Goal: Task Accomplishment & Management: Manage account settings

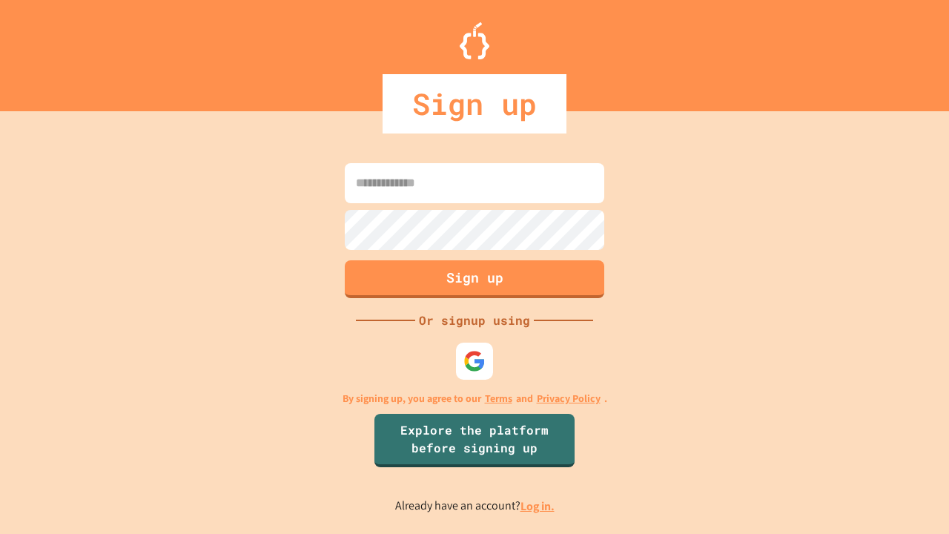
click at [538, 506] on link "Log in." at bounding box center [538, 506] width 34 height 16
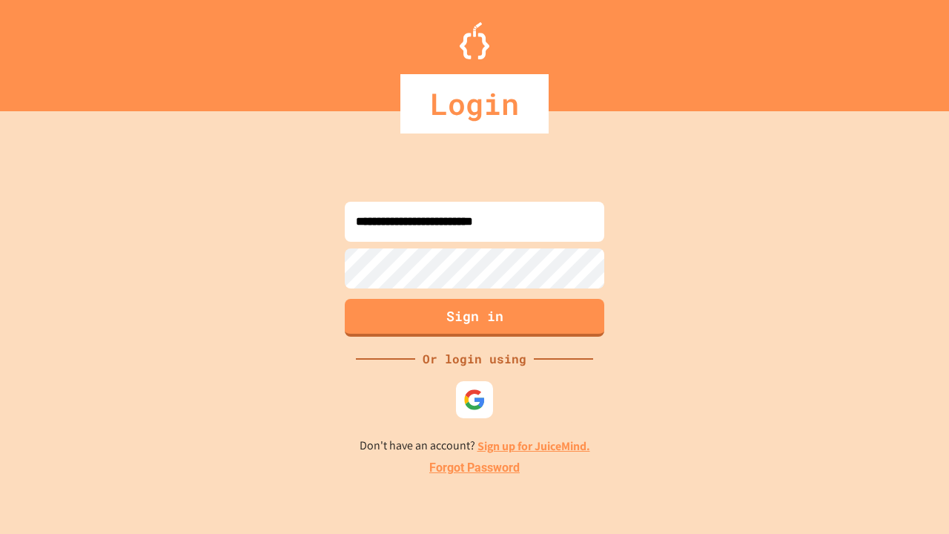
type input "**********"
